Goal: Communication & Community: Participate in discussion

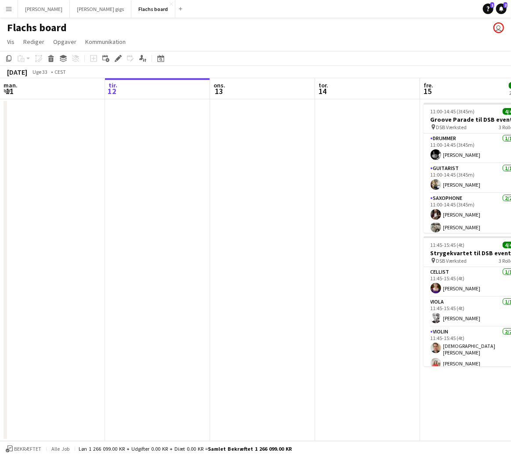
scroll to position [0, 361]
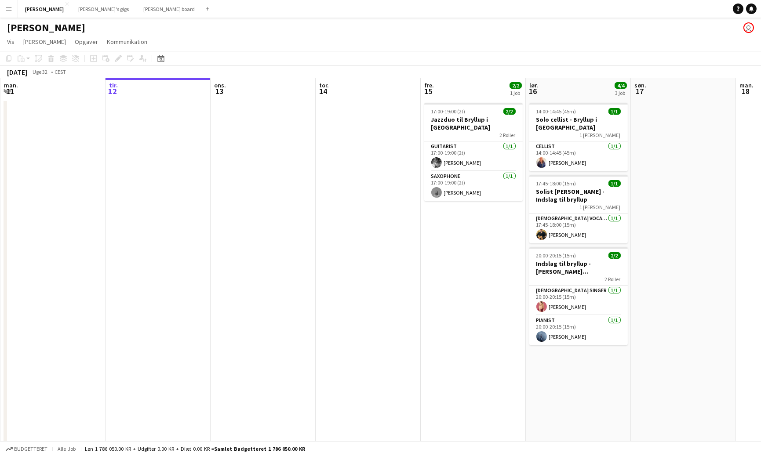
click at [8, 4] on button "Menu" at bounding box center [9, 9] width 18 height 18
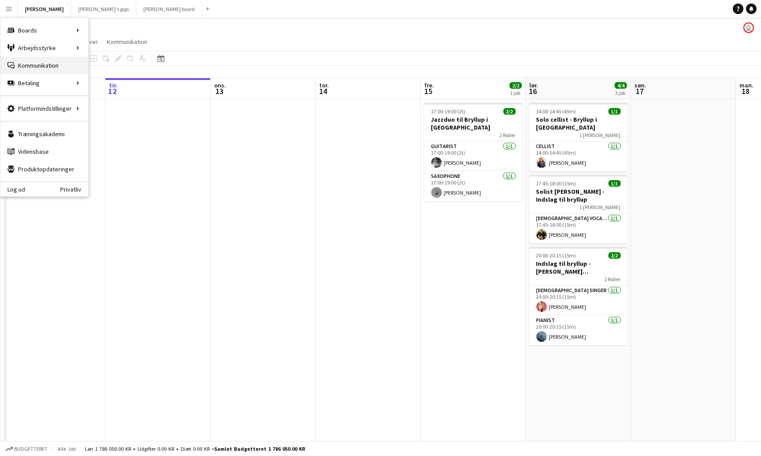
click at [40, 63] on link "Kommunikation Kommunikation" at bounding box center [44, 66] width 88 height 18
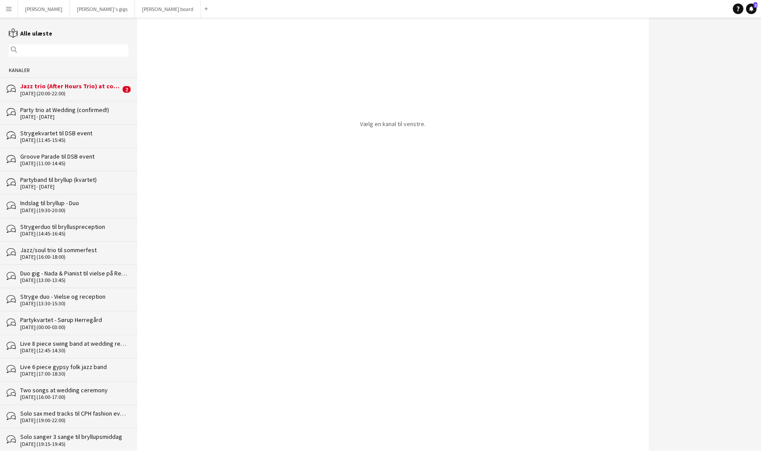
click at [54, 91] on div "[DATE] (20:00-22:00)" at bounding box center [70, 94] width 100 height 6
